Goal: Information Seeking & Learning: Find specific fact

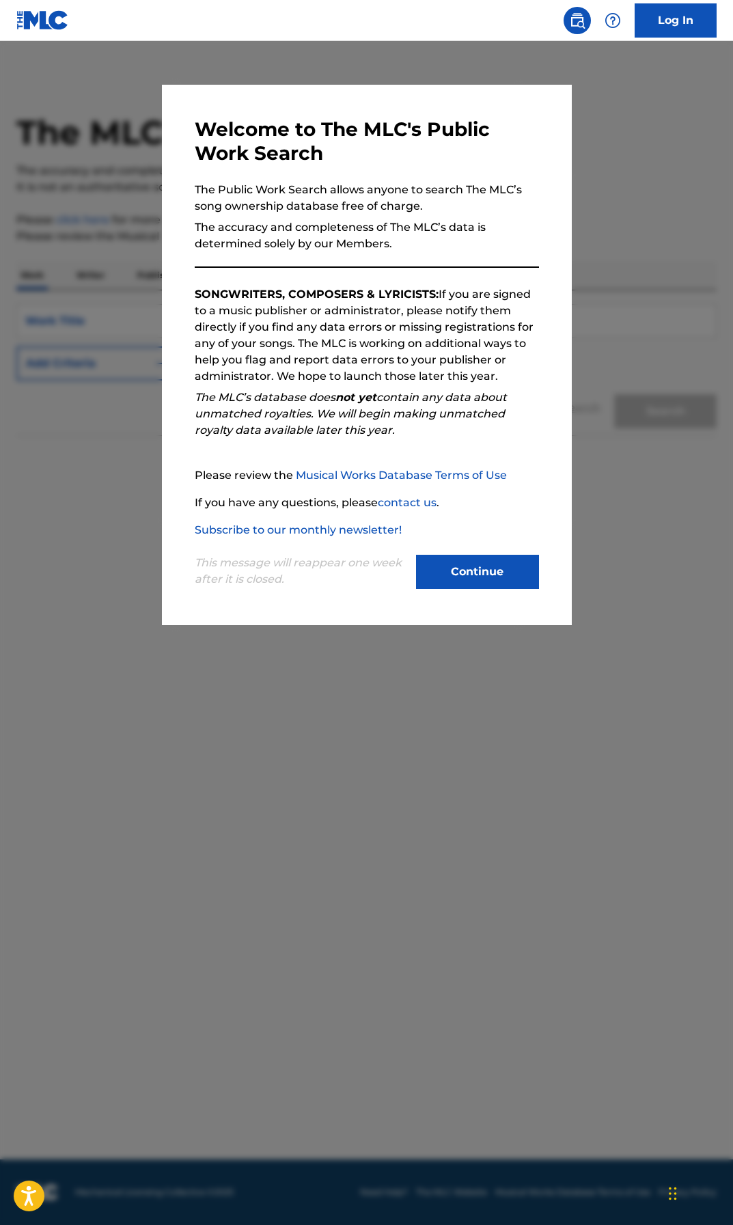
click at [462, 577] on button "Continue" at bounding box center [477, 572] width 123 height 34
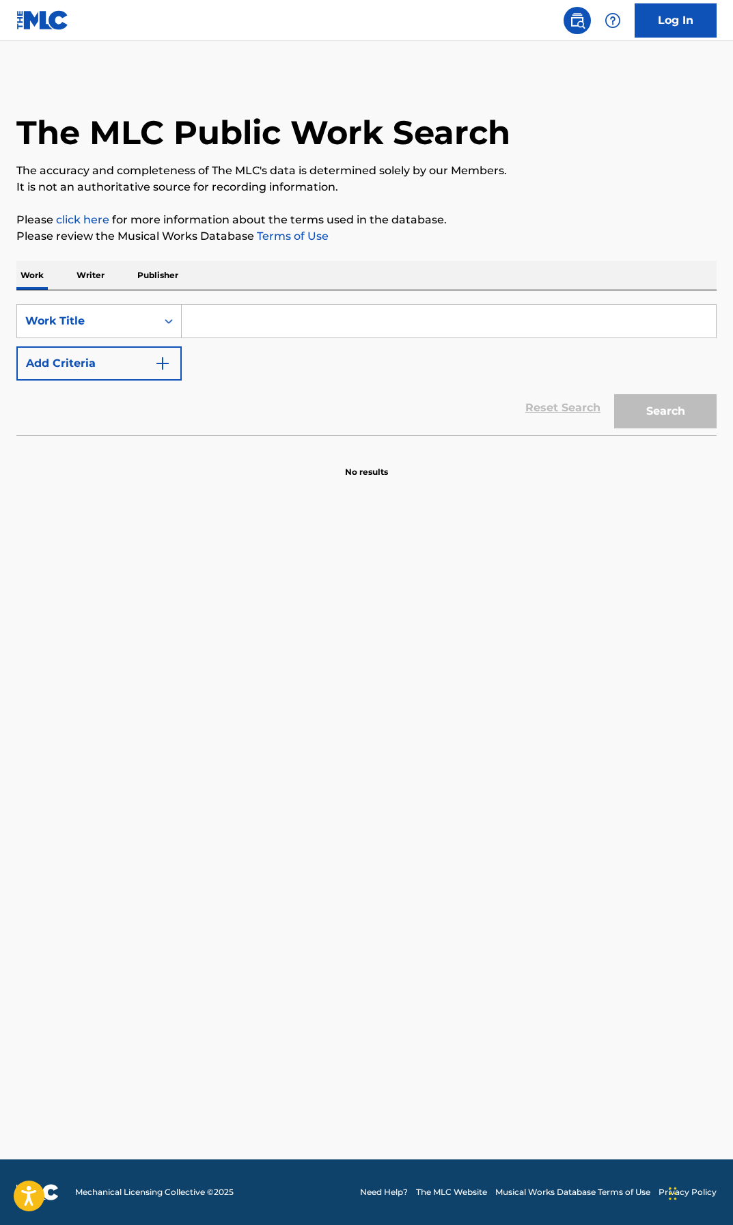
click at [231, 320] on input "Search Form" at bounding box center [449, 321] width 534 height 33
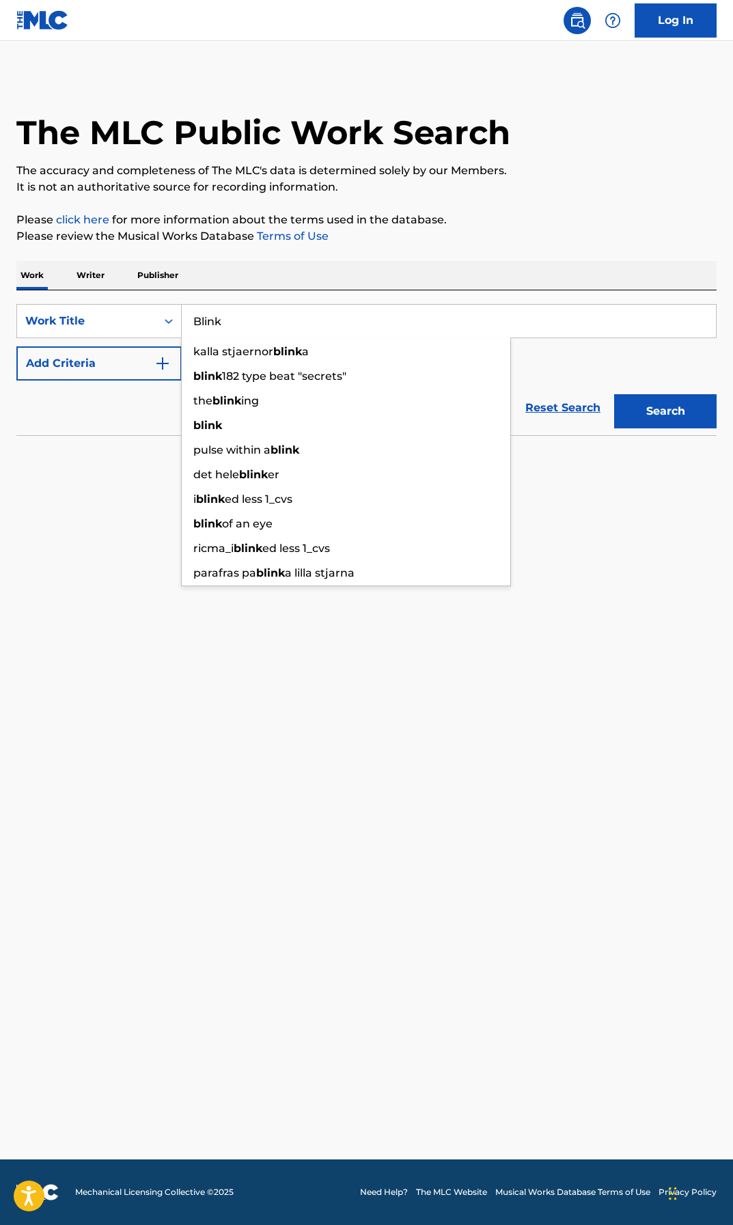
type input "Blink"
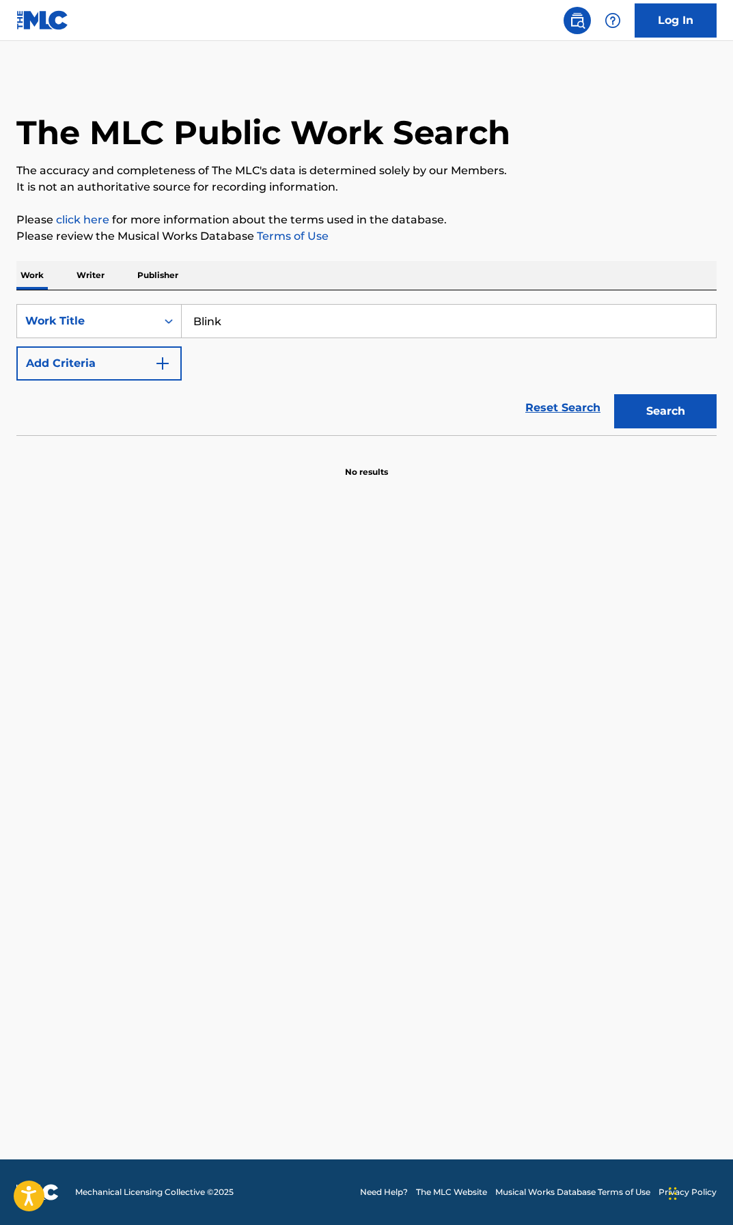
click at [66, 417] on div "Reset Search Search" at bounding box center [366, 408] width 700 height 55
click at [117, 372] on button "Add Criteria" at bounding box center [98, 363] width 165 height 34
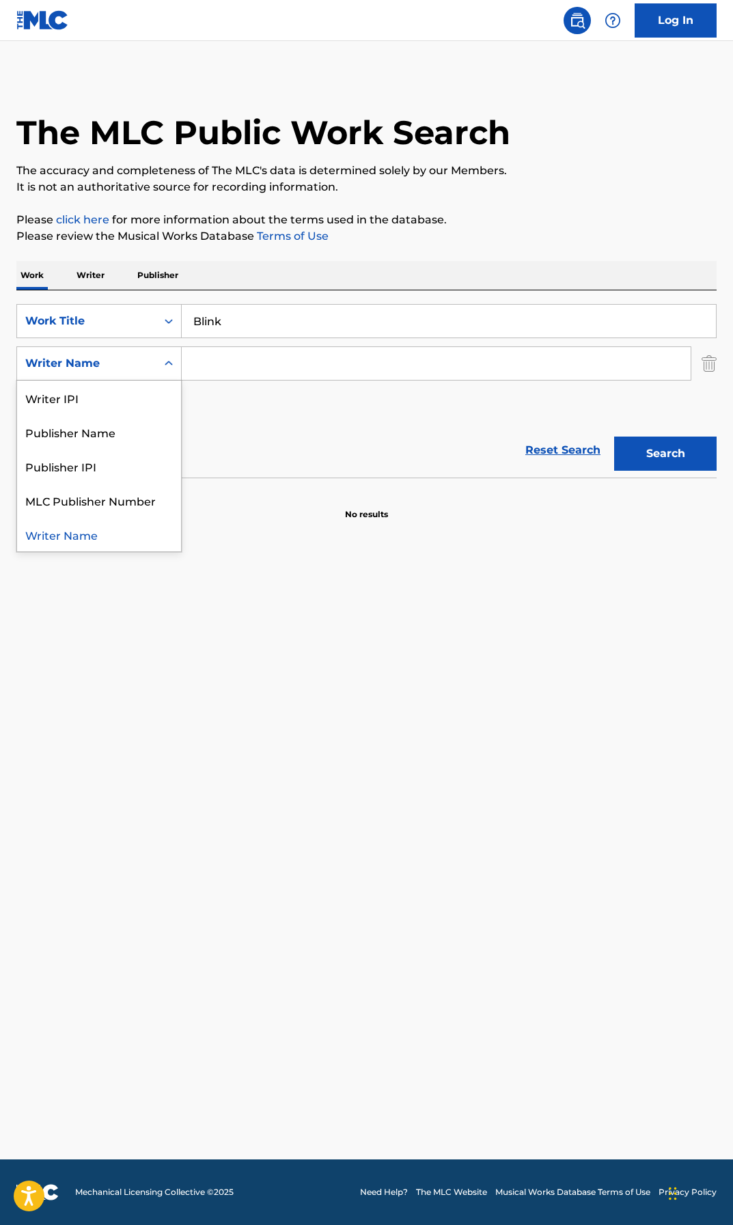
click at [120, 363] on div "Writer Name" at bounding box center [86, 363] width 123 height 16
click at [83, 539] on div "Writer Name" at bounding box center [99, 534] width 164 height 34
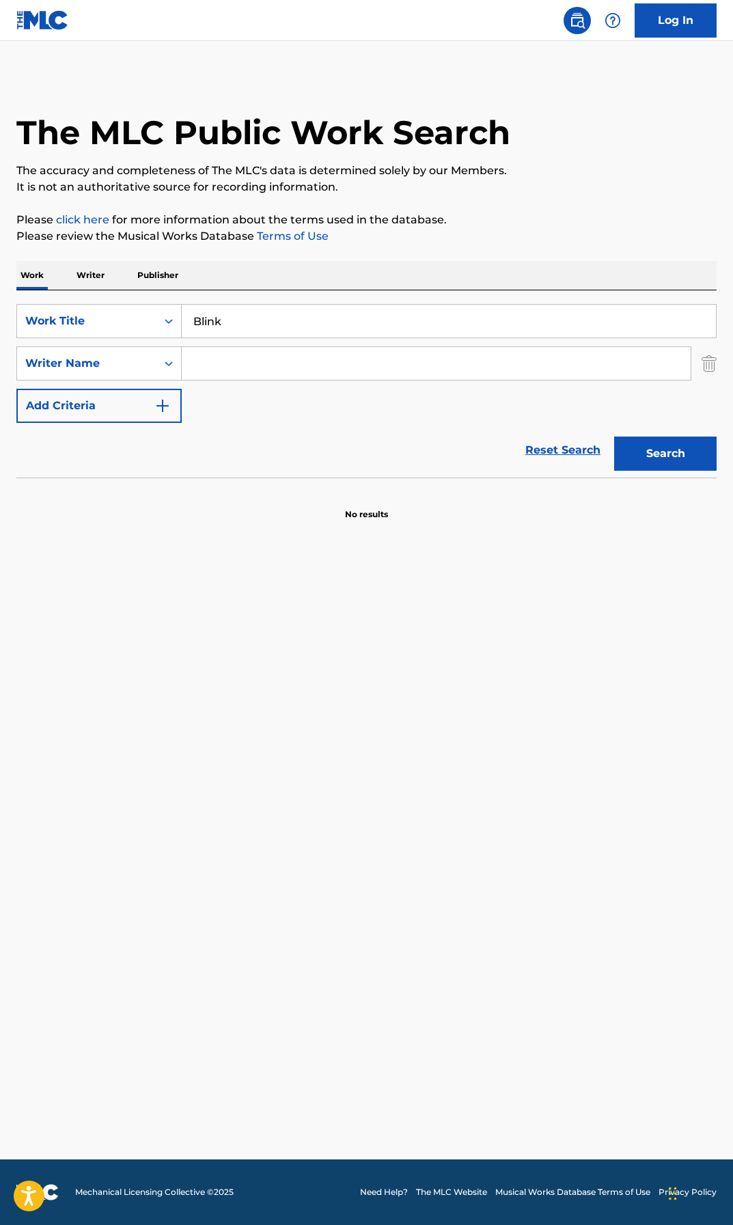
click at [163, 392] on button "Add Criteria" at bounding box center [98, 406] width 165 height 34
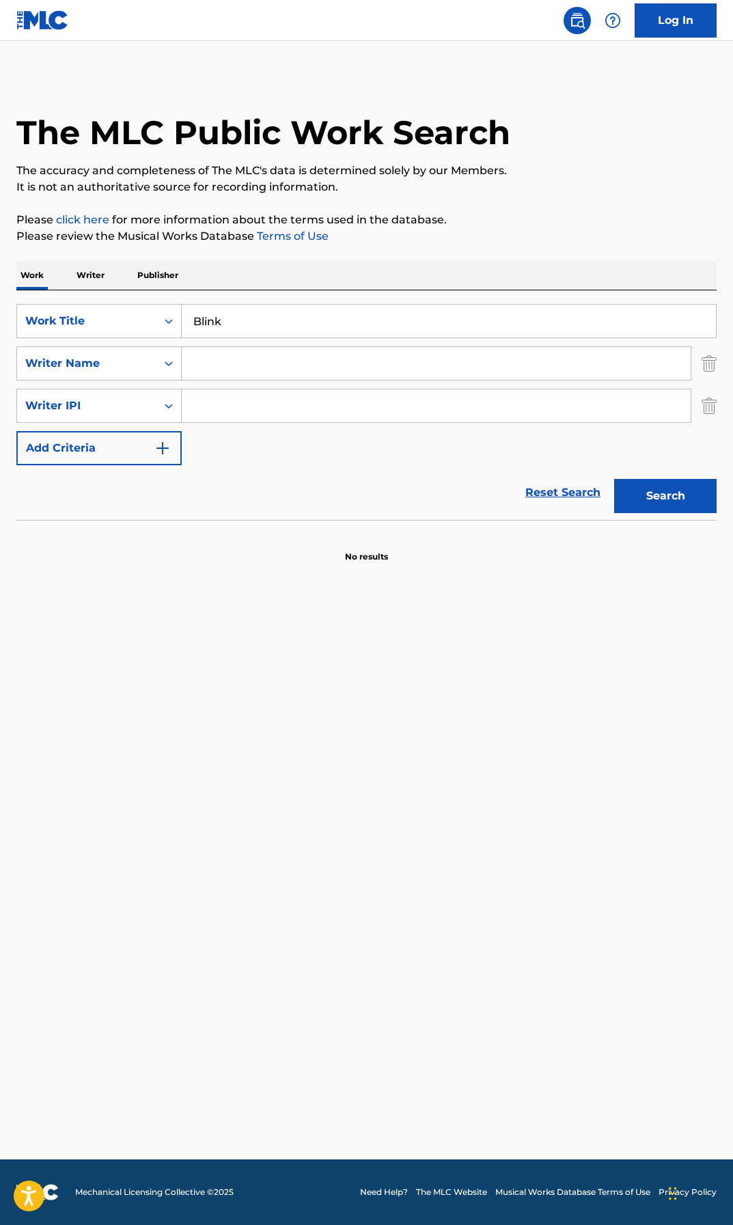
click at [718, 411] on div "The MLC Public Work Search The accuracy and completeness of The MLC's data is d…" at bounding box center [366, 319] width 733 height 488
click at [708, 410] on img "Search Form" at bounding box center [709, 406] width 15 height 34
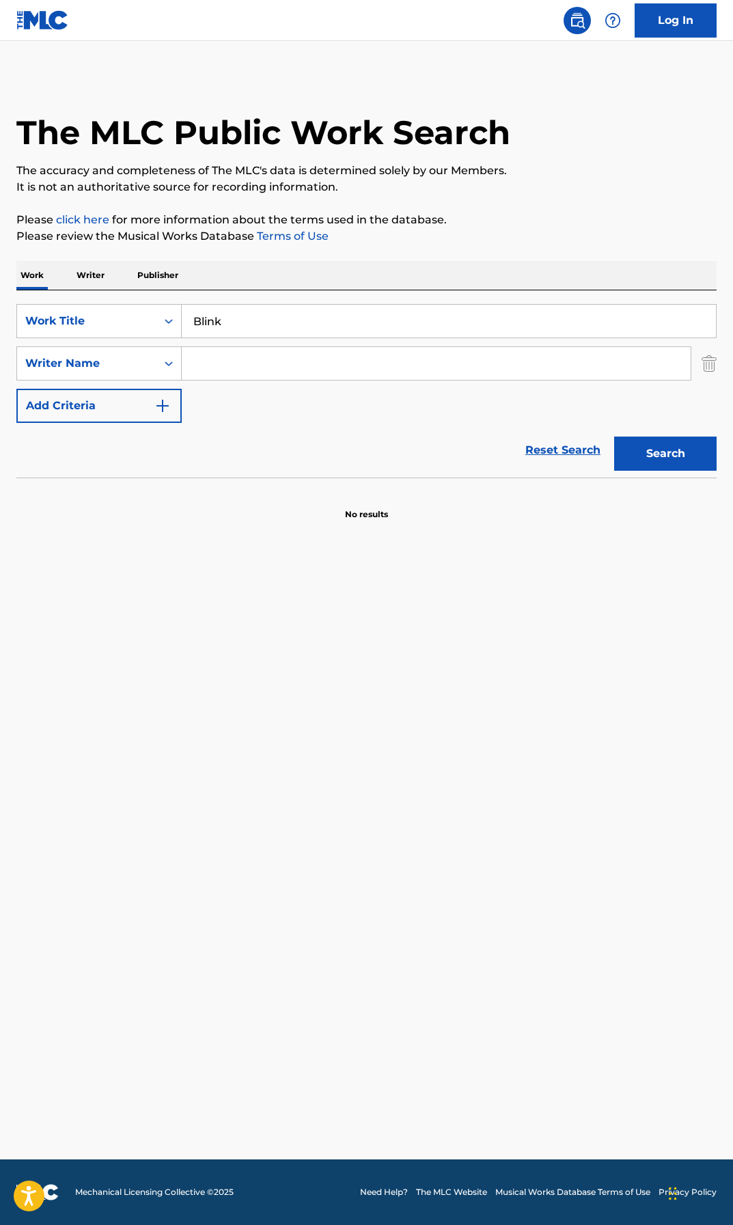
click at [238, 374] on input "Search Form" at bounding box center [436, 363] width 509 height 33
click at [198, 352] on input "Search Form" at bounding box center [436, 363] width 509 height 33
type input "[PERSON_NAME]"
click at [614, 437] on button "Search" at bounding box center [665, 454] width 102 height 34
click at [229, 317] on input "Blink" at bounding box center [449, 321] width 534 height 33
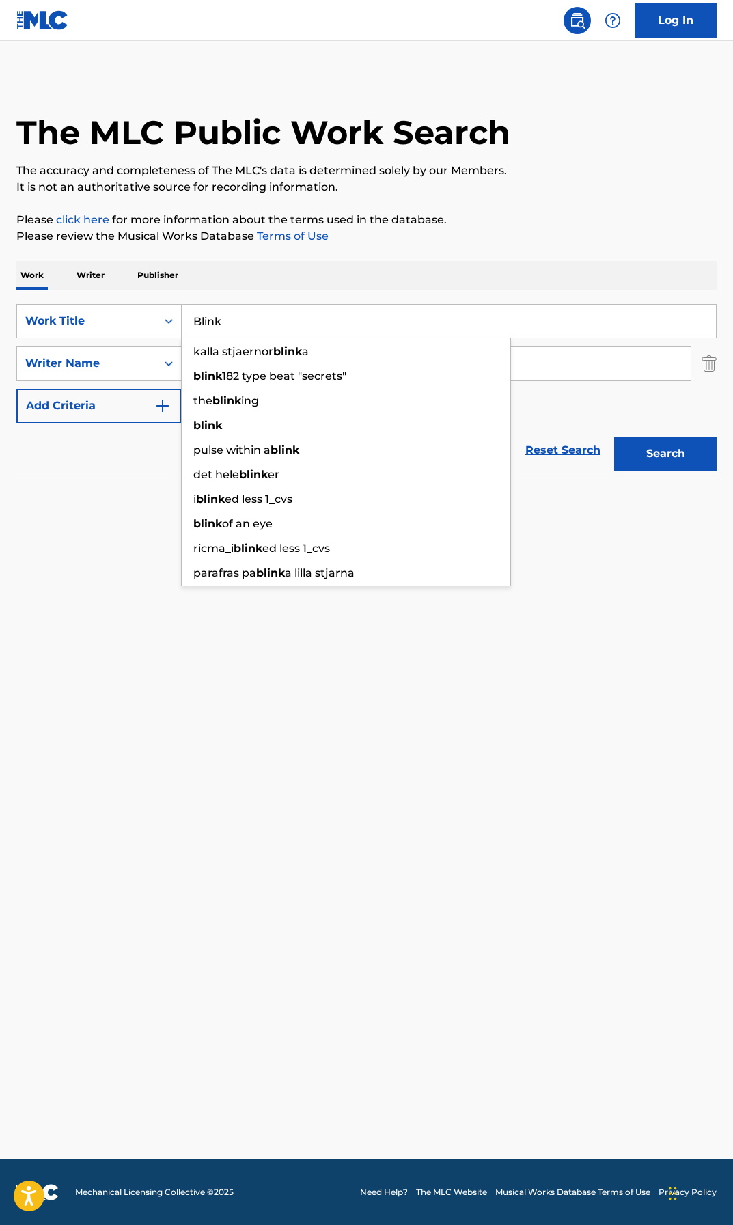
click at [229, 317] on input "Blink" at bounding box center [449, 321] width 534 height 33
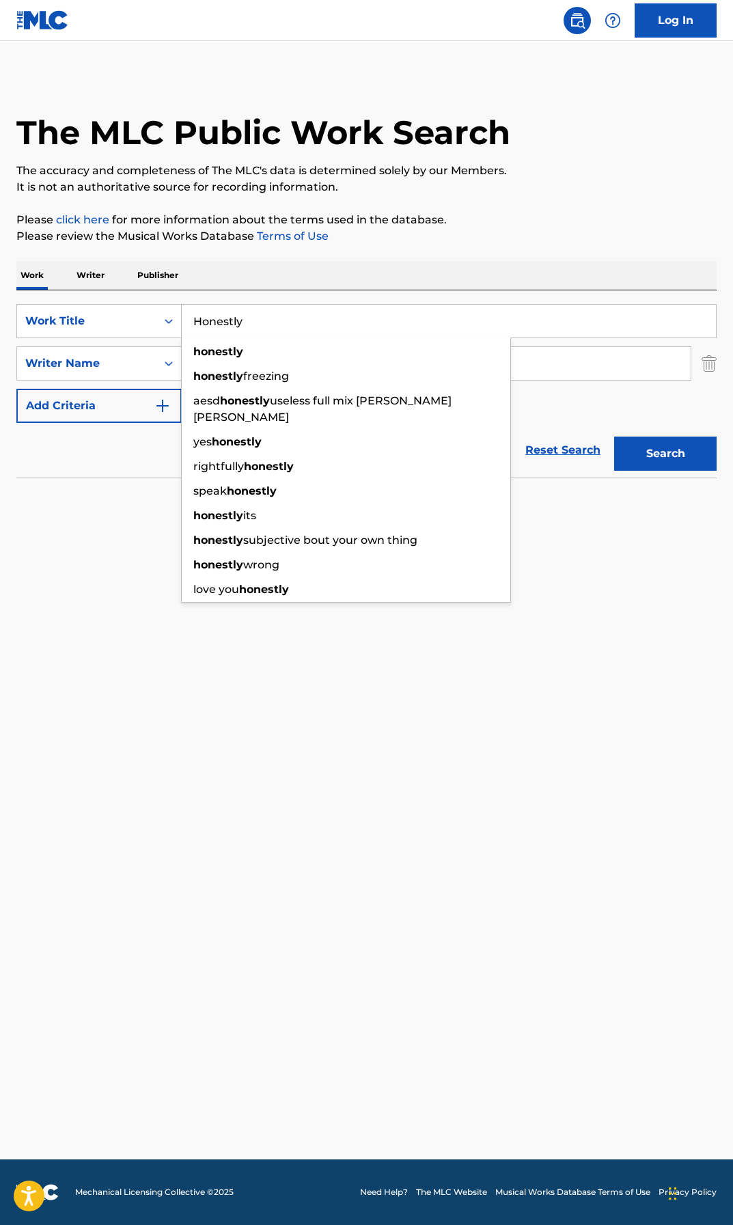
type input "Honestly"
click at [614, 437] on button "Search" at bounding box center [665, 454] width 102 height 34
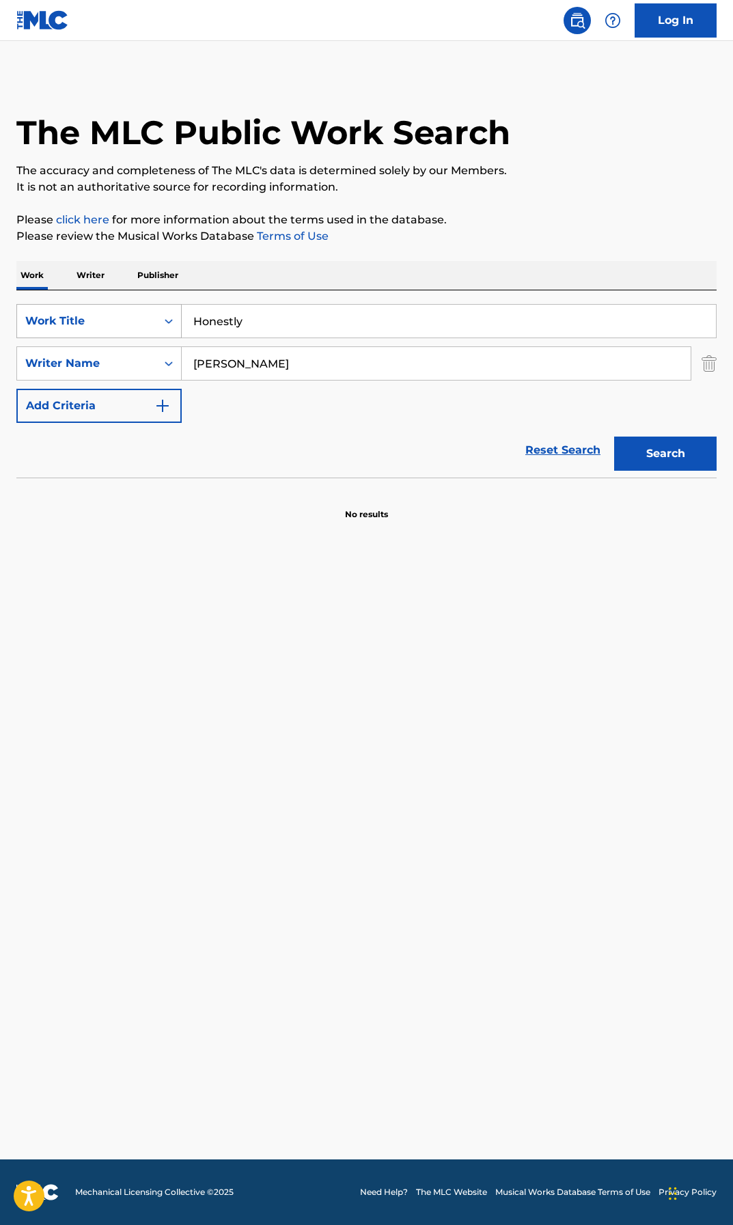
click at [133, 324] on div "Work Title" at bounding box center [86, 321] width 123 height 16
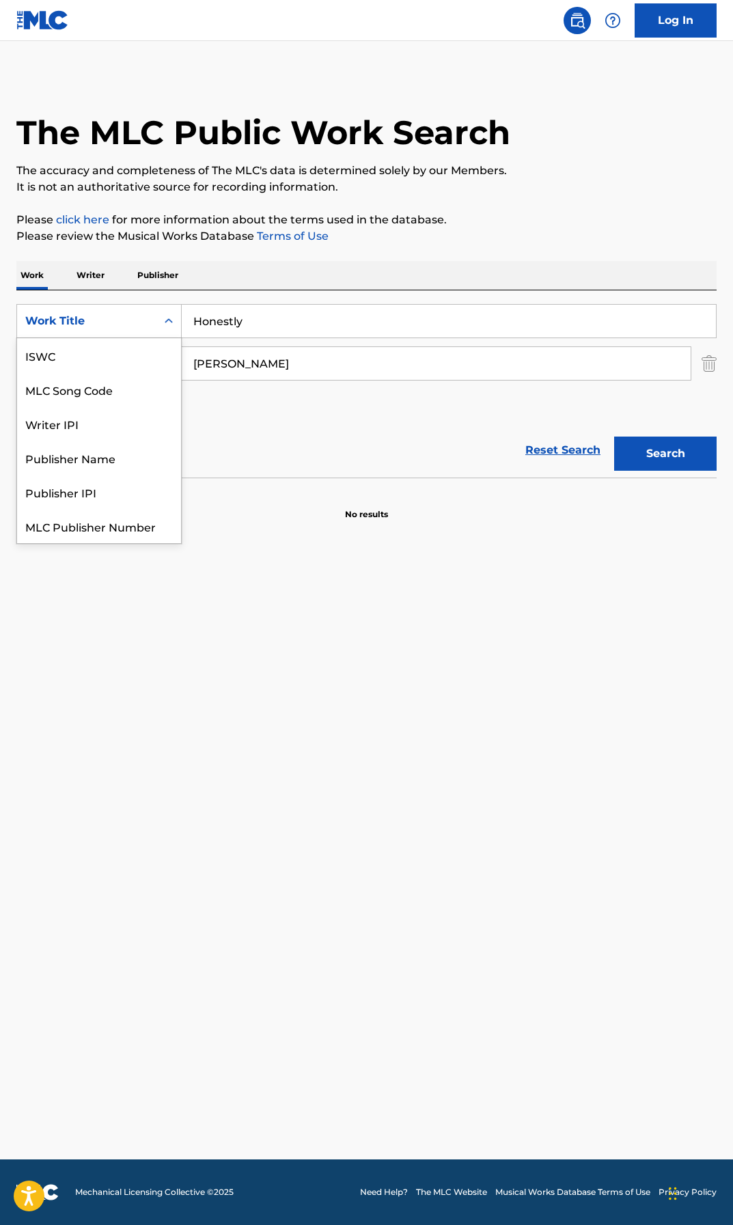
scroll to position [34, 0]
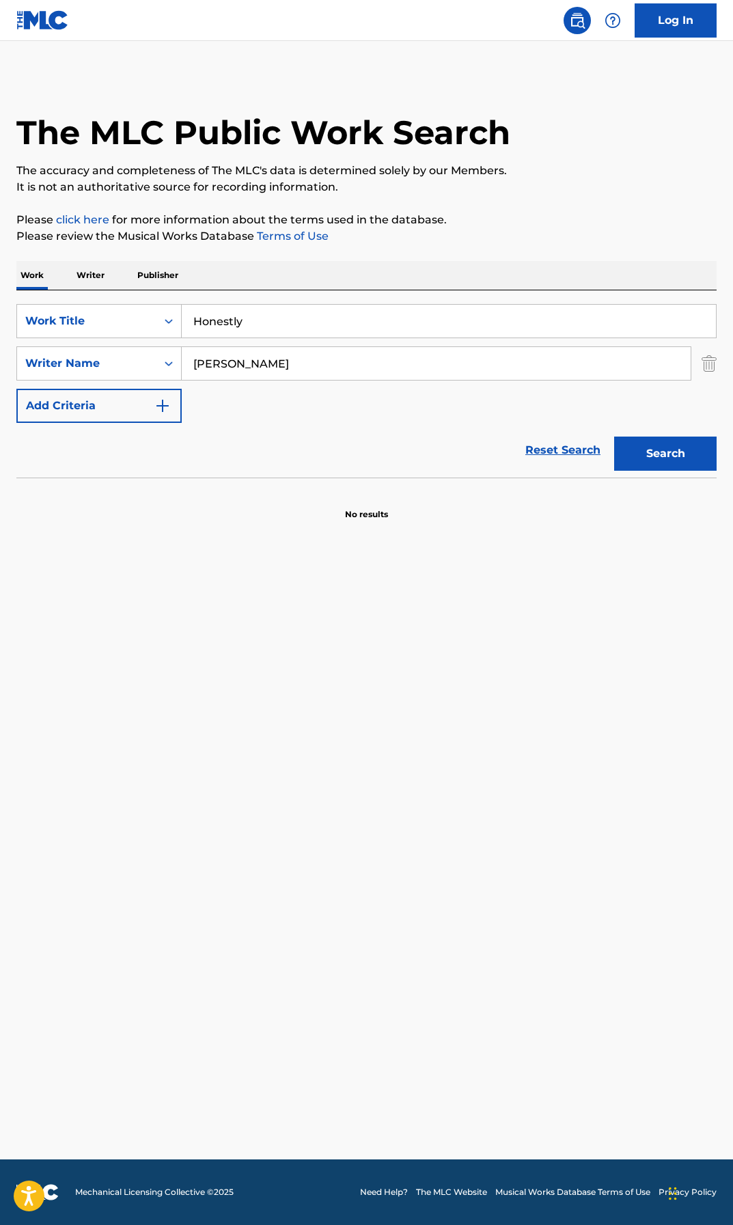
click at [97, 275] on p "Writer" at bounding box center [90, 275] width 36 height 29
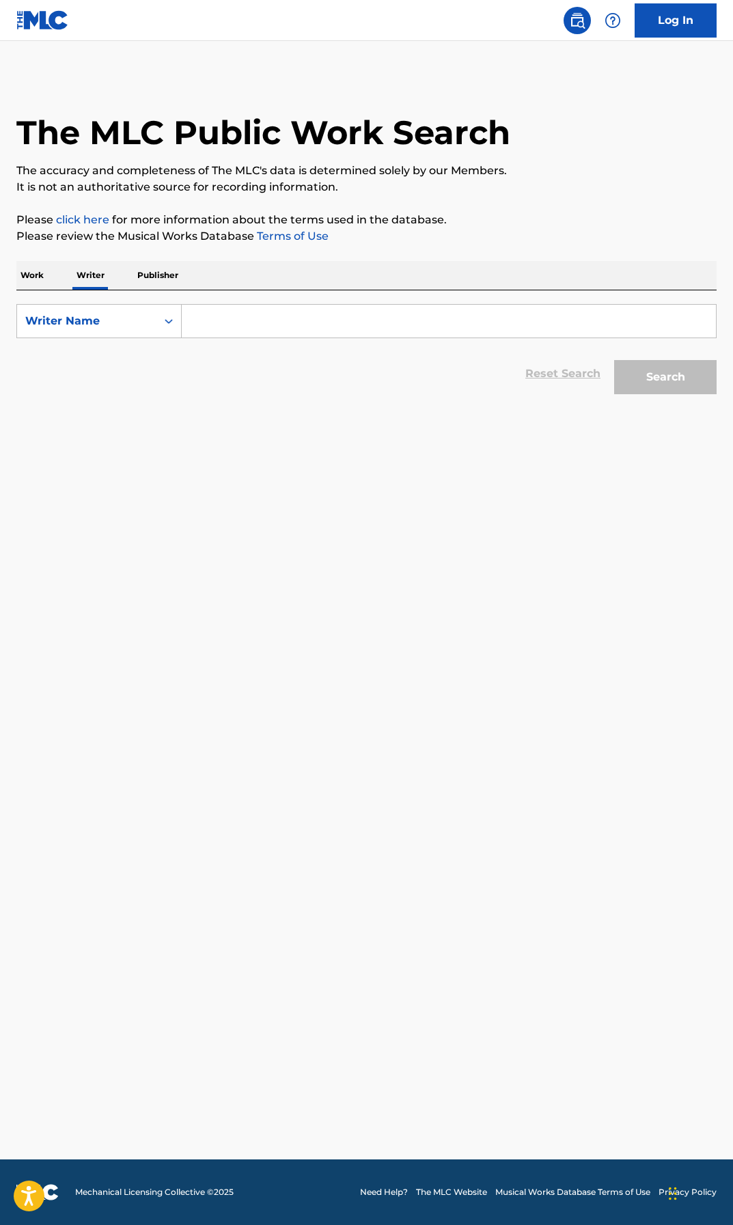
click at [219, 324] on input "Search Form" at bounding box center [449, 321] width 534 height 33
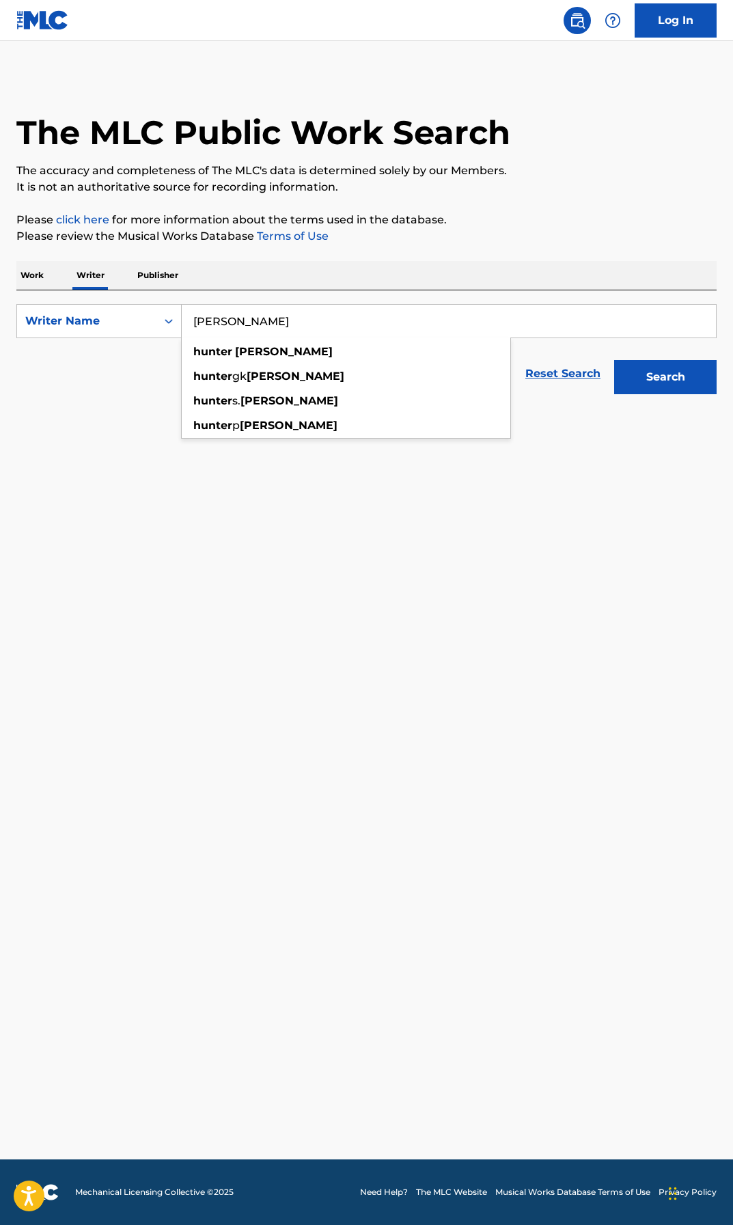
click at [614, 360] on button "Search" at bounding box center [665, 377] width 102 height 34
click at [400, 313] on input "[PERSON_NAME]" at bounding box center [449, 321] width 534 height 33
drag, startPoint x: 289, startPoint y: 316, endPoint x: 74, endPoint y: 313, distance: 214.6
click at [74, 313] on div "SearchWithCriteria43de035b-0596-4bee-bbdc-787b497c5259 Writer Name [PERSON_NAME…" at bounding box center [366, 321] width 700 height 34
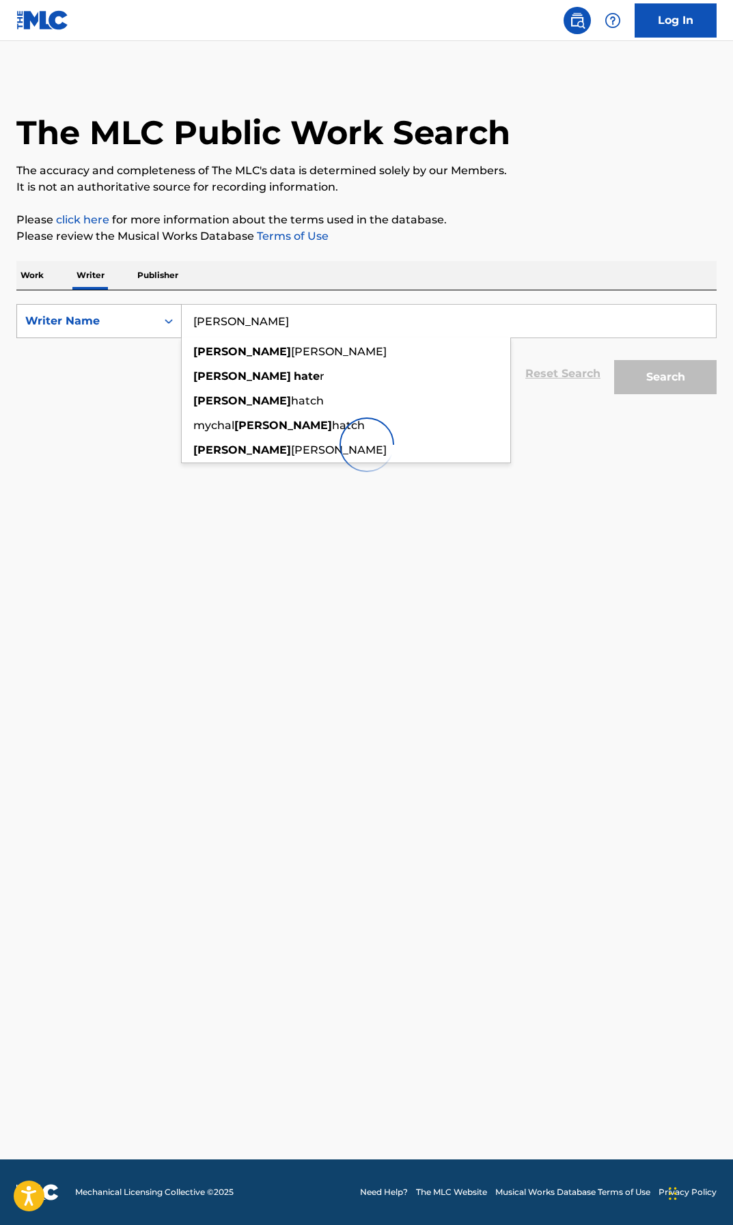
type input "[PERSON_NAME]"
